Goal: Task Accomplishment & Management: Manage account settings

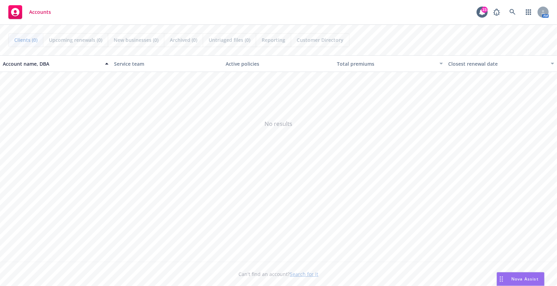
click at [445, 112] on span "No results" at bounding box center [278, 124] width 557 height 104
click at [510, 14] on icon at bounding box center [512, 12] width 6 height 6
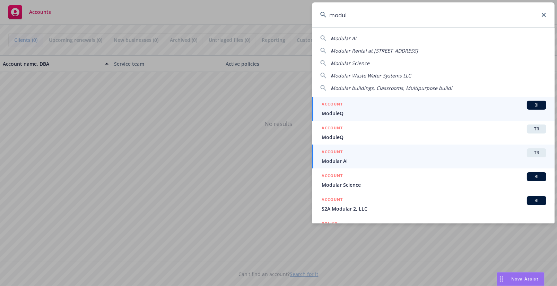
type input "modul"
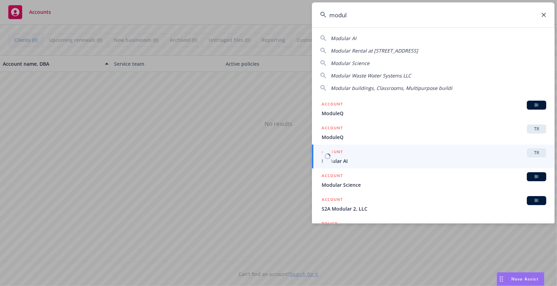
drag, startPoint x: 333, startPoint y: 162, endPoint x: 317, endPoint y: 168, distance: 17.2
click at [333, 162] on span "Modular AI" at bounding box center [433, 161] width 224 height 7
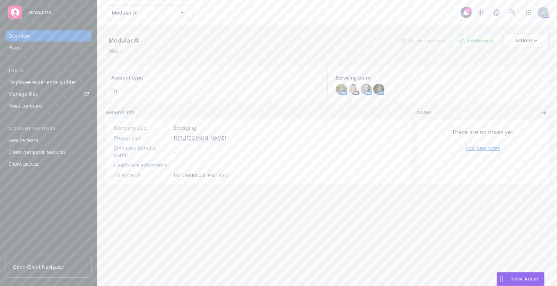
drag, startPoint x: 449, startPoint y: 218, endPoint x: 444, endPoint y: 221, distance: 5.0
click at [447, 219] on div "Modular AI Business Insurance Total Rewards Actions DBA: - Account type EB Serv…" at bounding box center [327, 164] width 443 height 278
click at [44, 48] on div "Plans" at bounding box center [48, 47] width 80 height 11
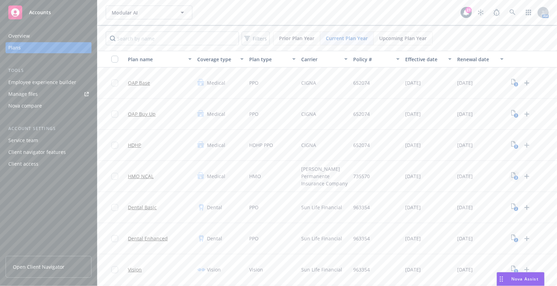
click at [513, 176] on icon "3" at bounding box center [514, 176] width 7 height 8
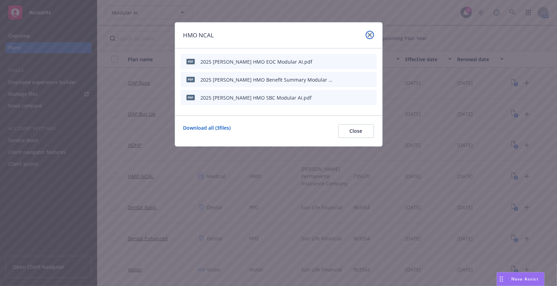
click at [366, 35] on link "close" at bounding box center [369, 35] width 8 height 8
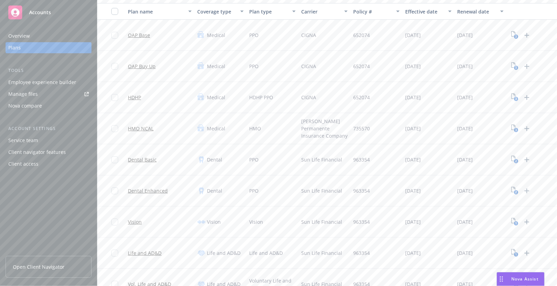
scroll to position [63, 0]
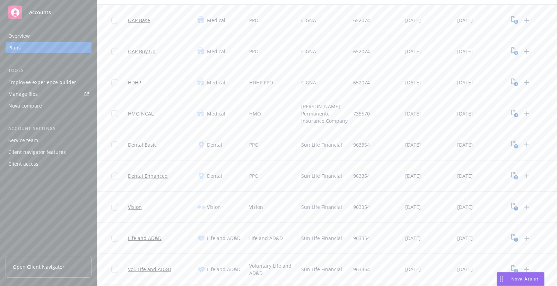
click at [513, 145] on icon "2" at bounding box center [514, 145] width 7 height 8
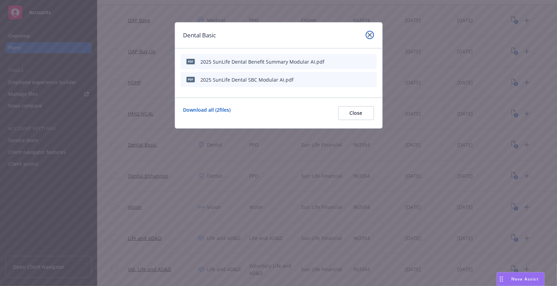
click at [372, 32] on link "close" at bounding box center [369, 35] width 8 height 8
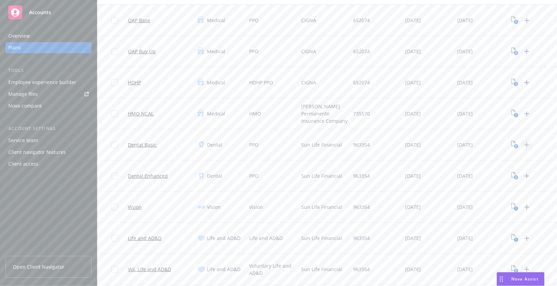
click at [525, 142] on icon "Upload Plan Documents" at bounding box center [526, 145] width 8 height 8
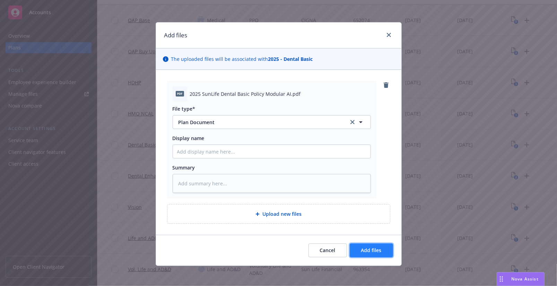
click at [374, 254] on button "Add files" at bounding box center [370, 251] width 43 height 14
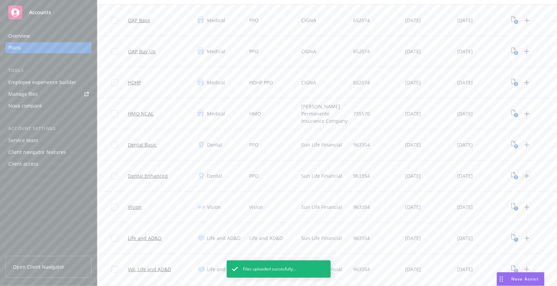
click at [526, 176] on icon "Upload Plan Documents" at bounding box center [526, 176] width 5 height 5
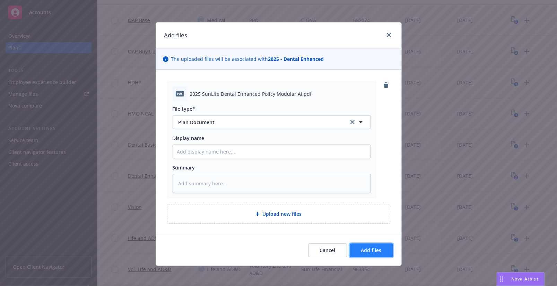
click at [376, 251] on span "Add files" at bounding box center [371, 250] width 20 height 7
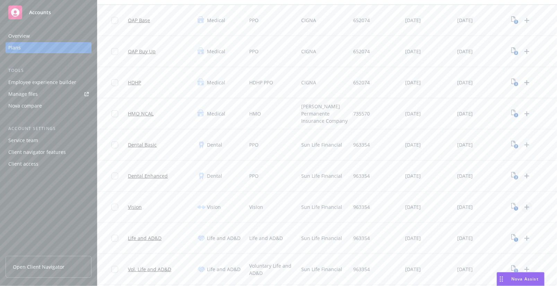
click at [524, 208] on icon "Upload Plan Documents" at bounding box center [526, 207] width 8 height 8
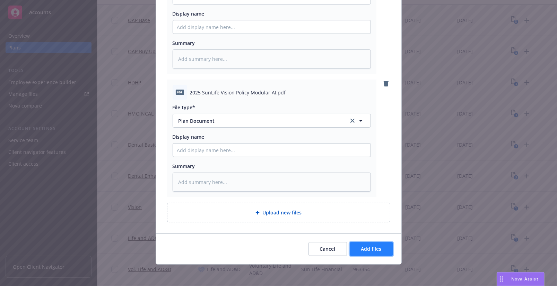
click at [370, 244] on button "Add files" at bounding box center [370, 249] width 43 height 14
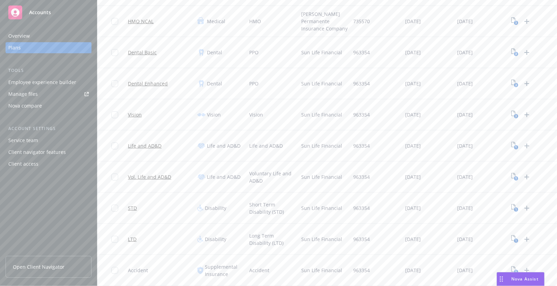
scroll to position [157, 0]
click at [526, 143] on icon "Upload Plan Documents" at bounding box center [526, 144] width 5 height 5
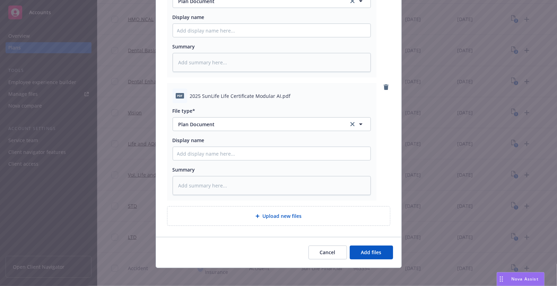
scroll to position [125, 0]
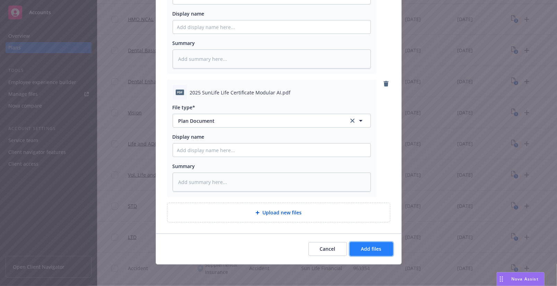
click at [376, 252] on button "Add files" at bounding box center [370, 249] width 43 height 14
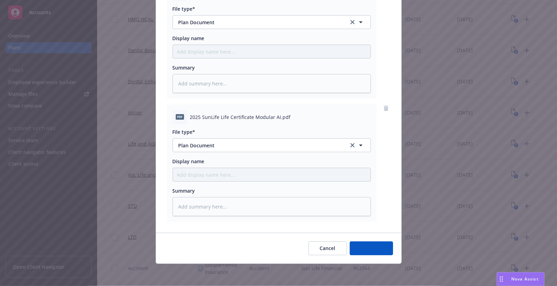
scroll to position [100, 0]
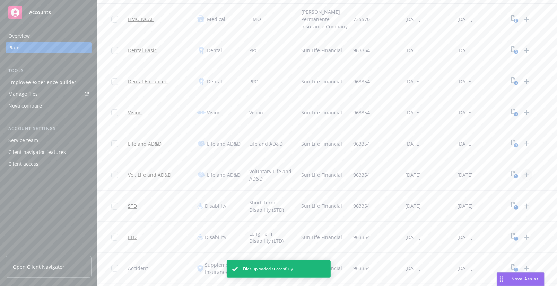
click at [528, 174] on icon "Upload Plan Documents" at bounding box center [526, 175] width 8 height 8
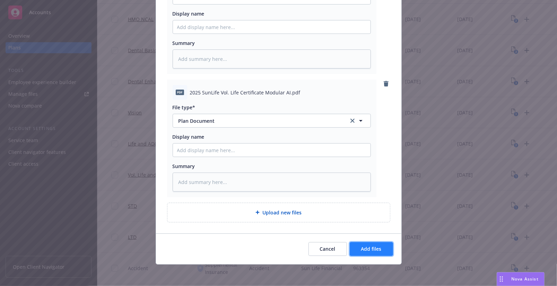
click at [377, 245] on button "Add files" at bounding box center [370, 249] width 43 height 14
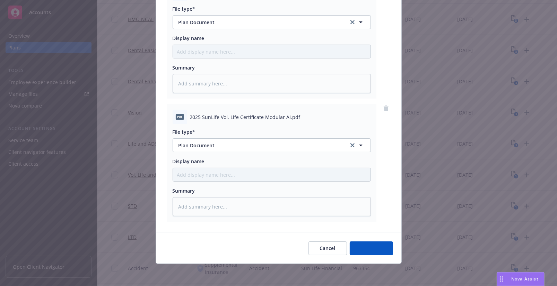
scroll to position [223, 0]
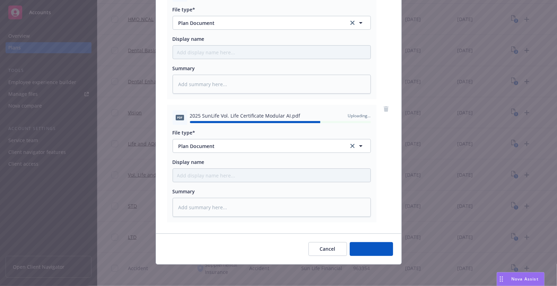
type textarea "x"
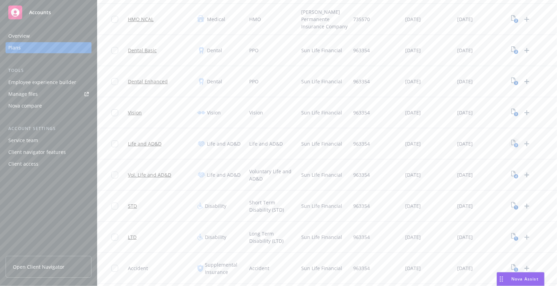
click at [515, 143] on text "3" at bounding box center [516, 145] width 2 height 5
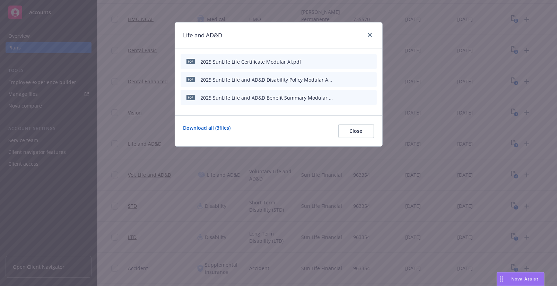
click at [336, 61] on icon "button" at bounding box center [337, 62] width 4 height 4
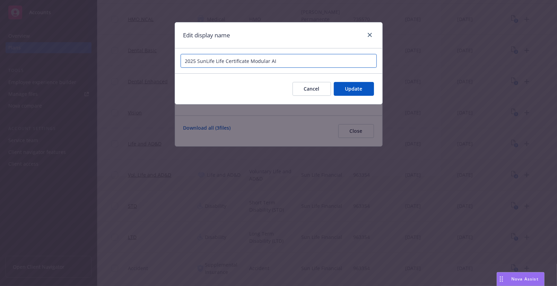
click at [223, 60] on input "2025 SunLife Life Certificate Modular AI" at bounding box center [278, 61] width 196 height 14
type input "2025 SunLife Life and AD&D Certificate Modular AI"
click at [346, 86] on span "Update" at bounding box center [353, 89] width 17 height 7
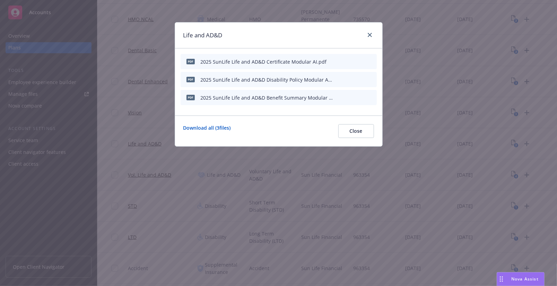
click at [279, 40] on div "Life and AD&D" at bounding box center [278, 36] width 207 height 26
click at [365, 131] on button "Close" at bounding box center [356, 131] width 36 height 14
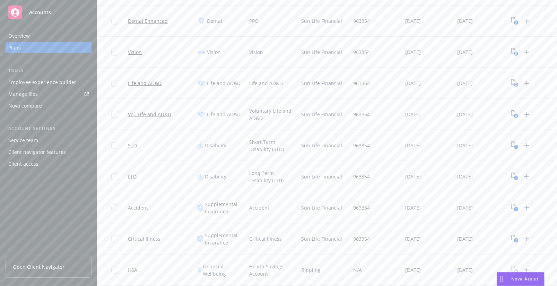
scroll to position [220, 0]
click at [525, 143] on icon "Upload Plan Documents" at bounding box center [526, 143] width 8 height 8
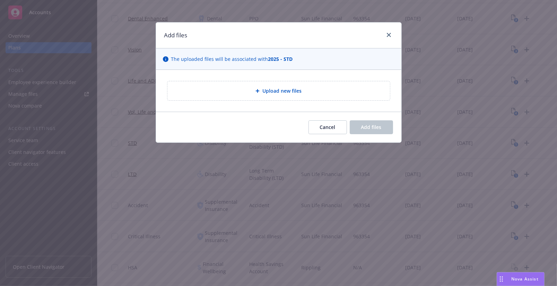
click at [293, 88] on span "Upload new files" at bounding box center [281, 90] width 39 height 7
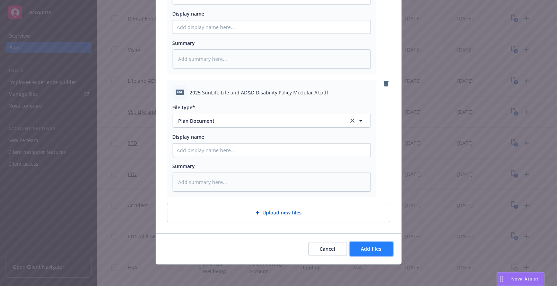
click at [370, 250] on span "Add files" at bounding box center [371, 249] width 20 height 7
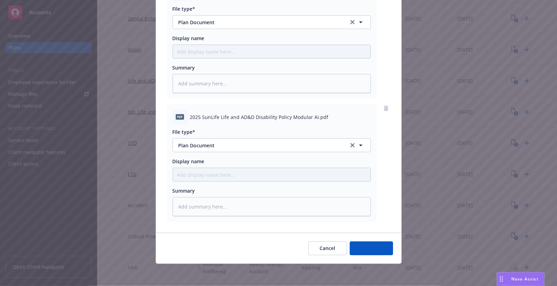
scroll to position [100, 0]
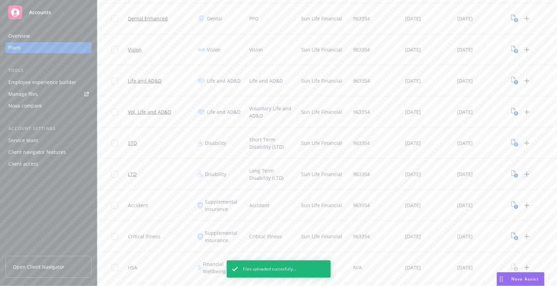
click at [525, 174] on icon "Upload Plan Documents" at bounding box center [526, 174] width 5 height 5
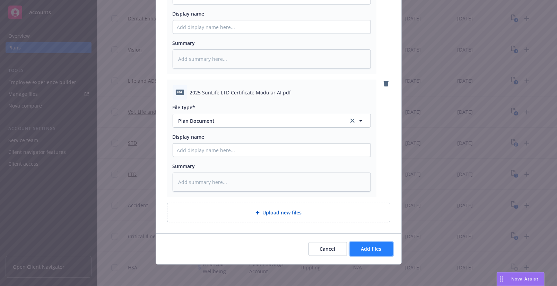
click at [367, 246] on span "Add files" at bounding box center [371, 249] width 20 height 7
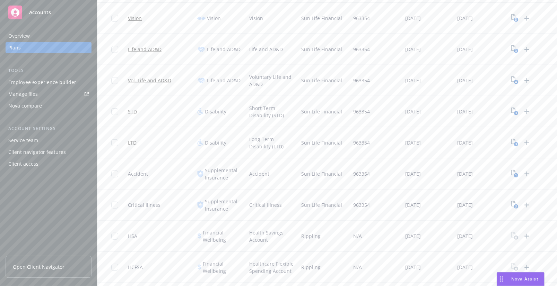
scroll to position [283, 0]
click at [527, 142] on icon "Upload Plan Documents" at bounding box center [526, 142] width 5 height 5
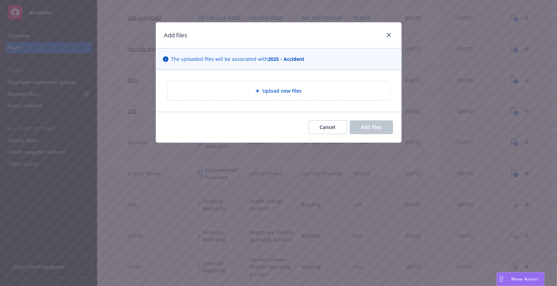
drag, startPoint x: 243, startPoint y: 35, endPoint x: 274, endPoint y: 55, distance: 37.1
click at [243, 35] on div "Add files" at bounding box center [278, 36] width 245 height 26
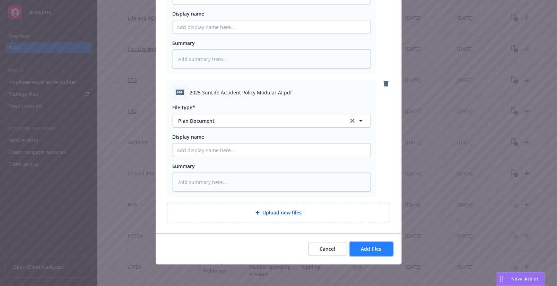
click at [378, 250] on span "Add files" at bounding box center [371, 249] width 20 height 7
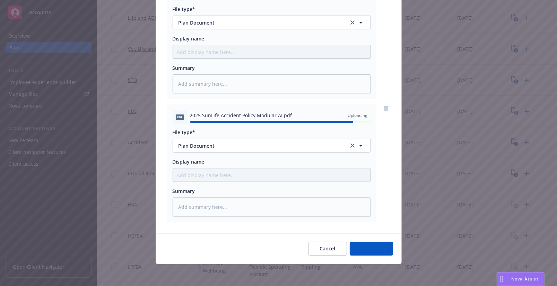
type textarea "x"
